Goal: Find specific page/section: Find specific page/section

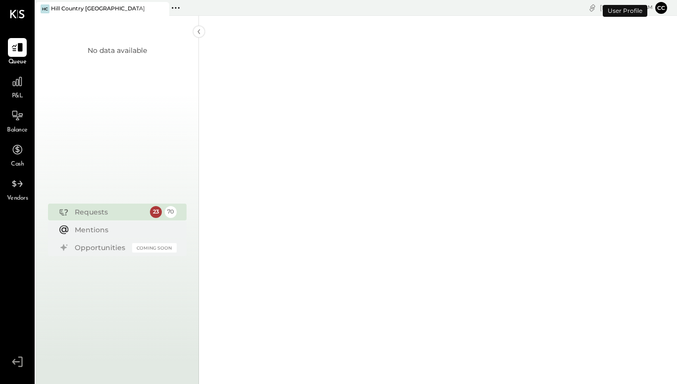
click at [36, 71] on div "No data available" at bounding box center [117, 117] width 163 height 163
click at [25, 83] on div at bounding box center [17, 81] width 19 height 19
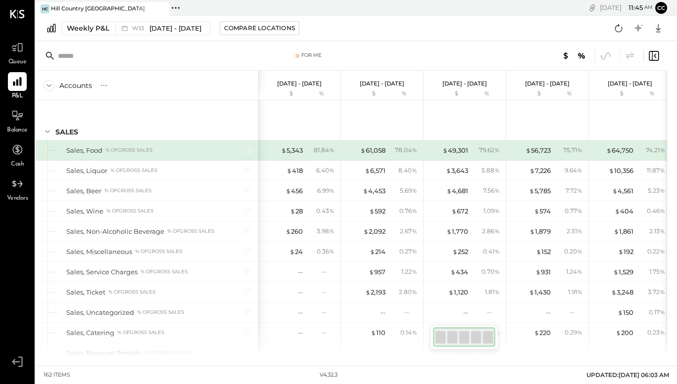
click at [356, 18] on div "Weekly P&L W33 [DATE] - [DATE] Compare Locations Google Sheets Excel" at bounding box center [356, 28] width 641 height 25
click at [347, 28] on div "Weekly P&L W33 [DATE] - [DATE] Compare Locations Google Sheets Excel" at bounding box center [356, 28] width 641 height 25
